Goal: Information Seeking & Learning: Understand process/instructions

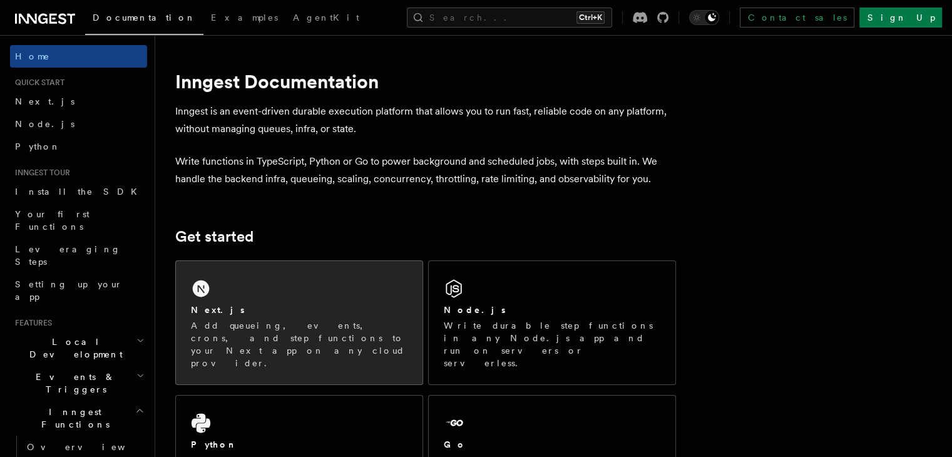
drag, startPoint x: 0, startPoint y: 0, endPoint x: 336, endPoint y: 308, distance: 456.1
click at [336, 308] on div "Next.js" at bounding box center [299, 310] width 217 height 13
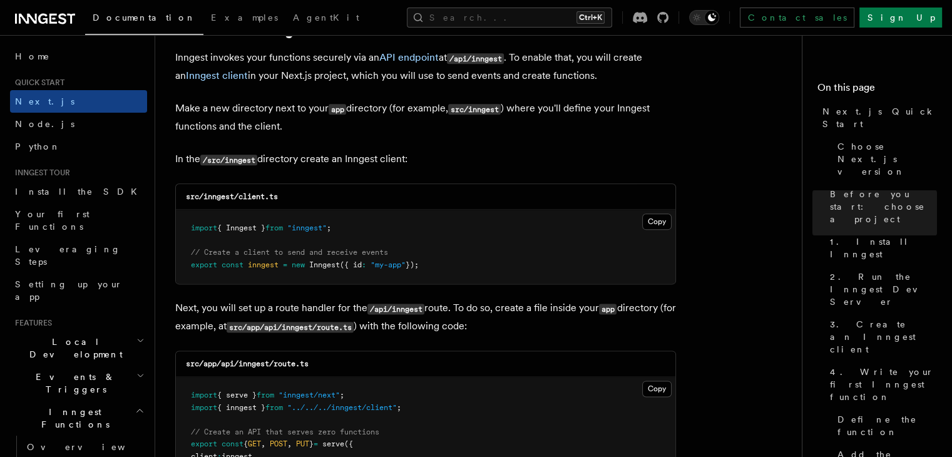
scroll to position [1510, 0]
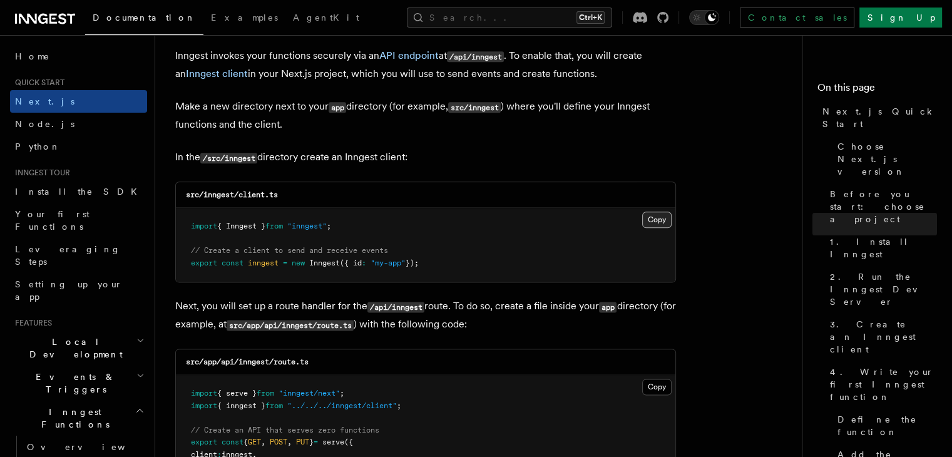
click at [663, 215] on button "Copy Copied" at bounding box center [657, 220] width 29 height 16
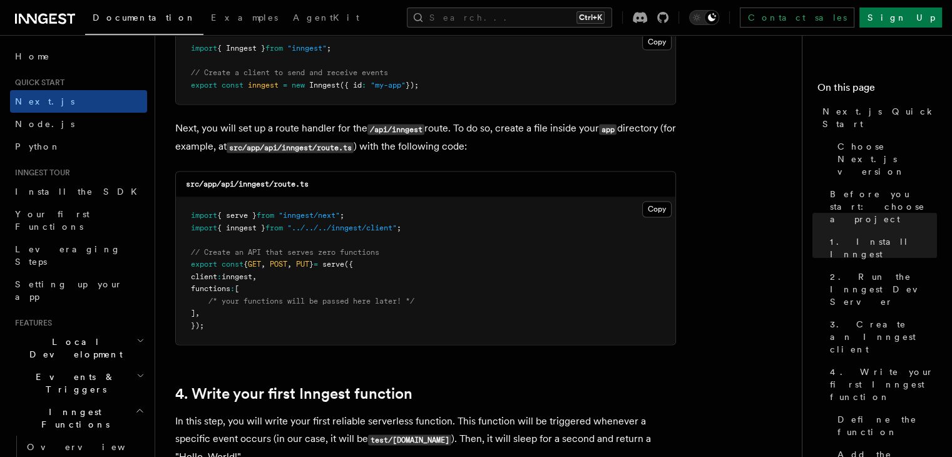
scroll to position [1701, 0]
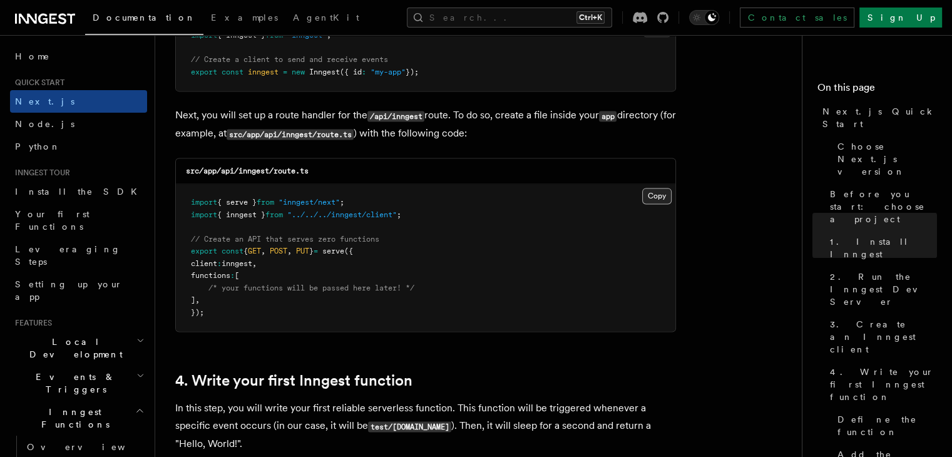
click at [670, 193] on button "Copy Copied" at bounding box center [657, 196] width 29 height 16
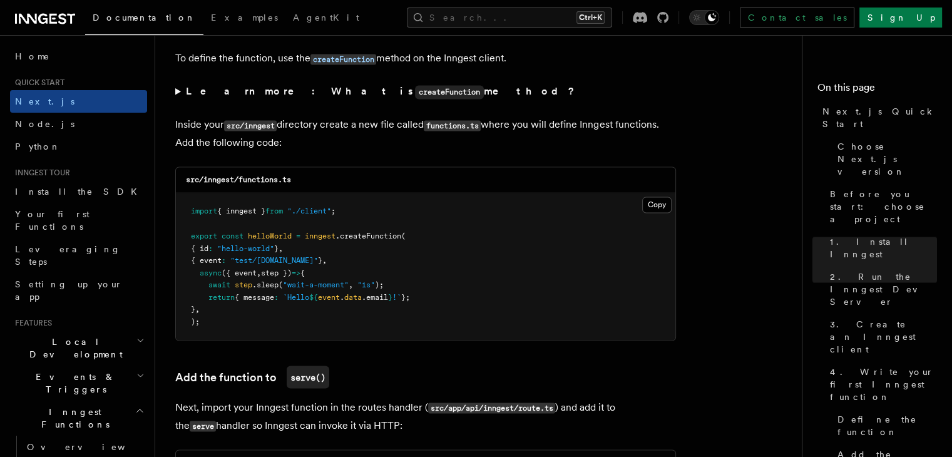
scroll to position [2157, 0]
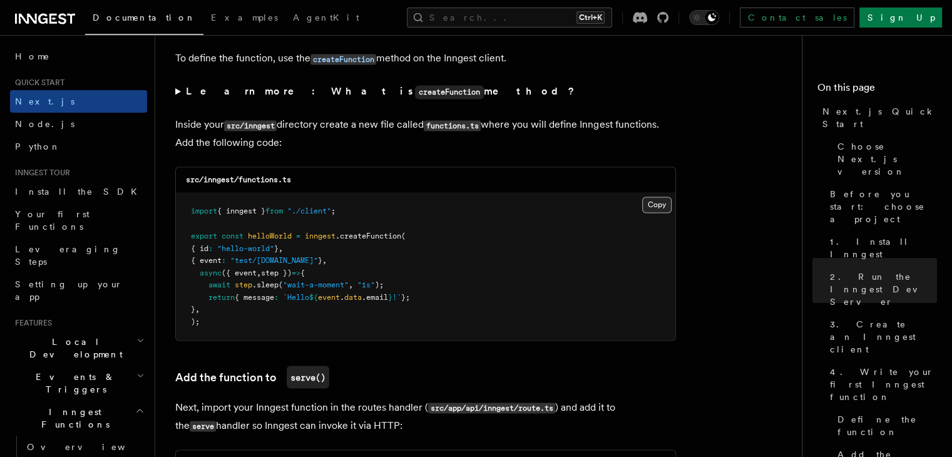
click at [665, 201] on button "Copy Copied" at bounding box center [657, 205] width 29 height 16
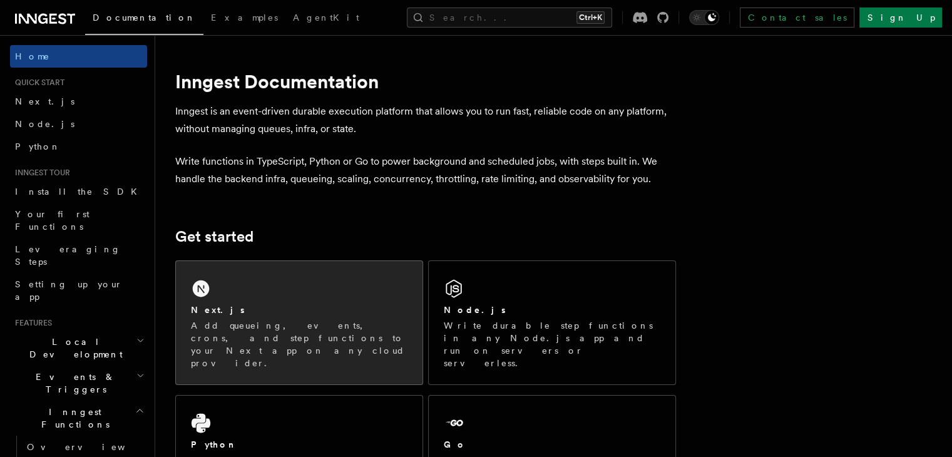
click at [258, 301] on div "Next.js Add queueing, events, crons, and step functions to your Next app on any…" at bounding box center [299, 322] width 247 height 123
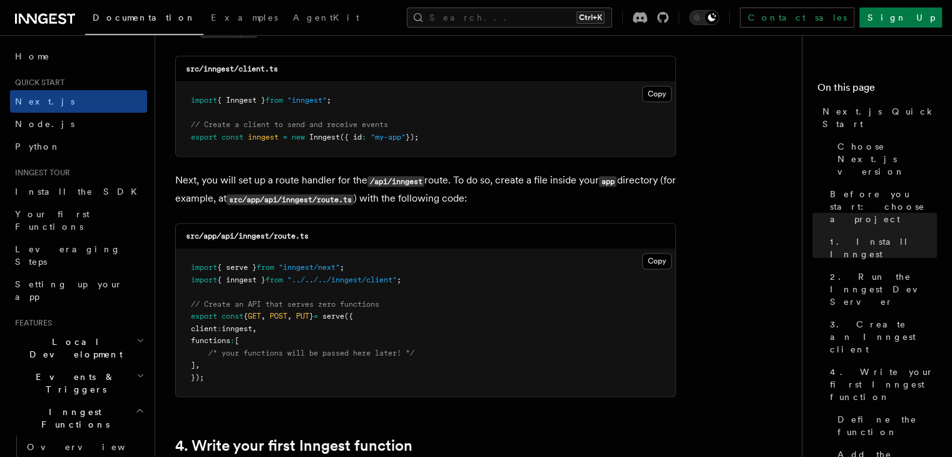
scroll to position [1635, 0]
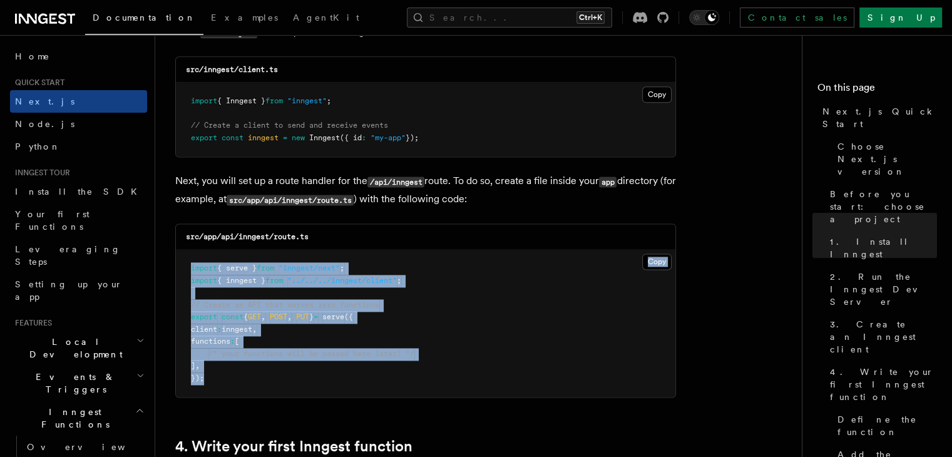
drag, startPoint x: 233, startPoint y: 383, endPoint x: 475, endPoint y: 279, distance: 263.4
click at [475, 279] on pre "import { serve } from "inngest/next" ; import { inngest } from "../../../innges…" at bounding box center [426, 323] width 500 height 147
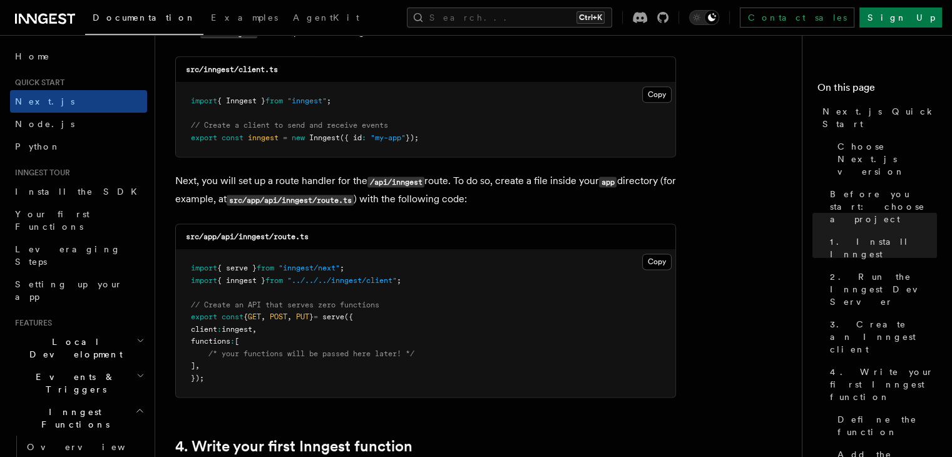
click at [655, 271] on pre "import { serve } from "inngest/next" ; import { inngest } from "../../../innges…" at bounding box center [426, 323] width 500 height 147
click at [651, 262] on button "Copy Copied" at bounding box center [657, 262] width 29 height 16
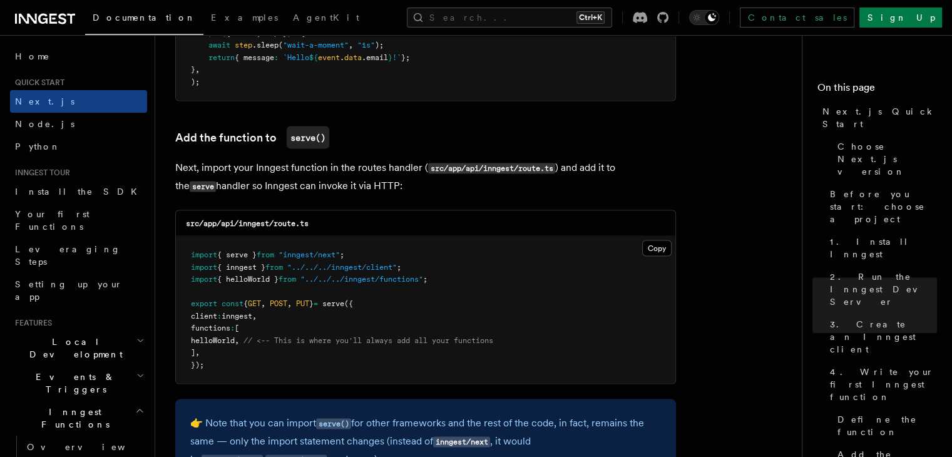
scroll to position [2395, 0]
